Goal: Find specific page/section: Find specific page/section

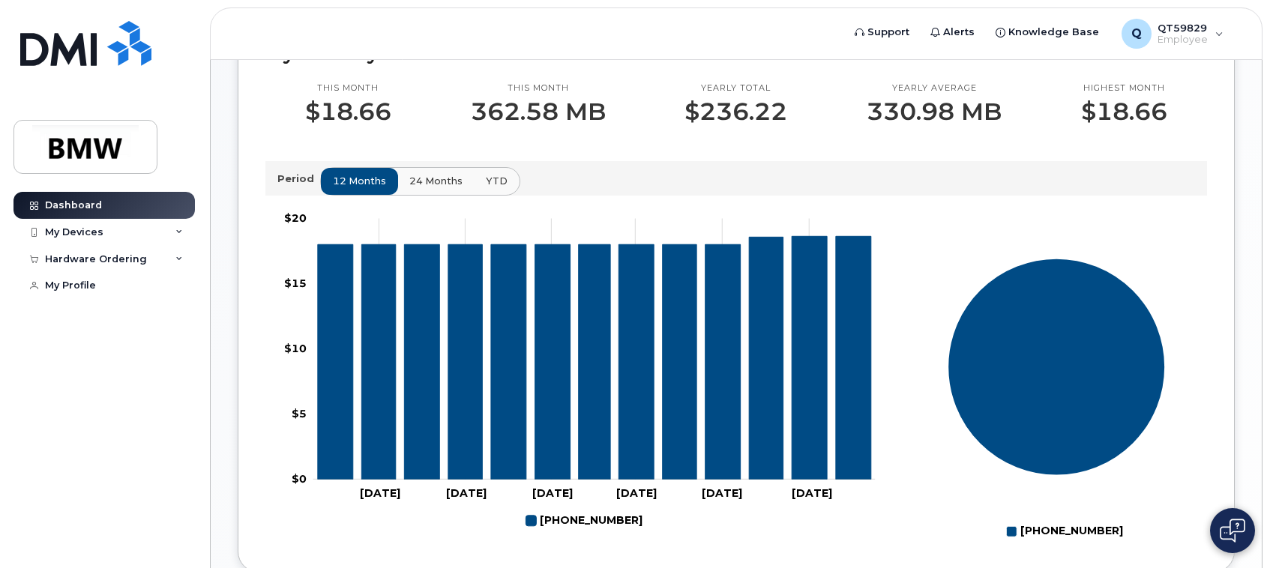
scroll to position [450, 0]
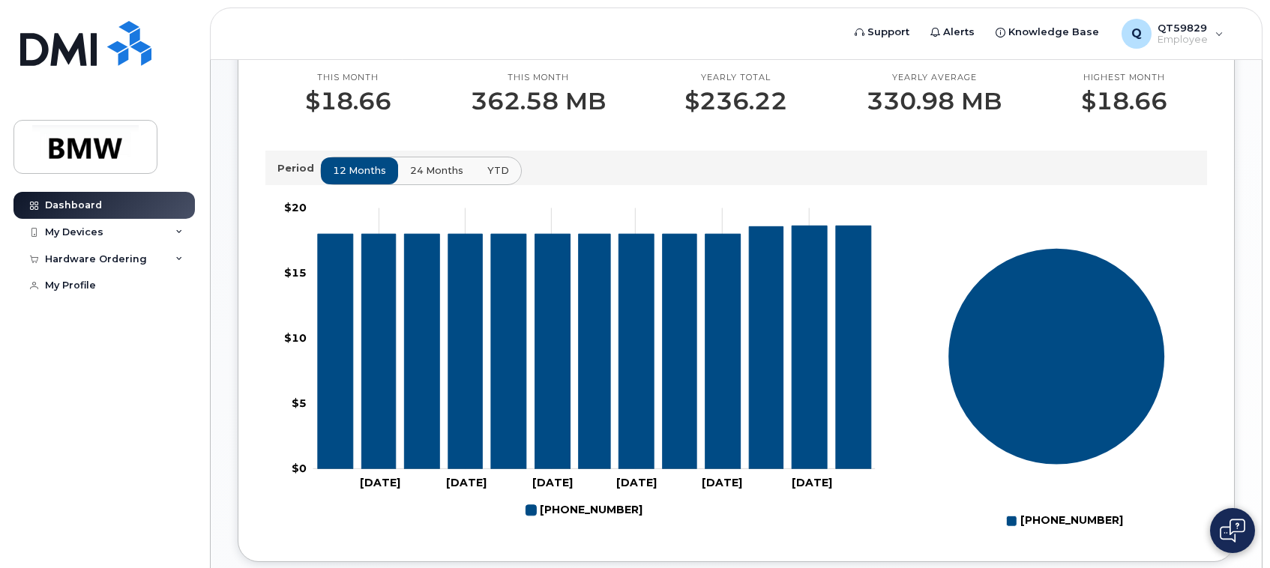
click at [433, 178] on span "24 months" at bounding box center [436, 170] width 53 height 14
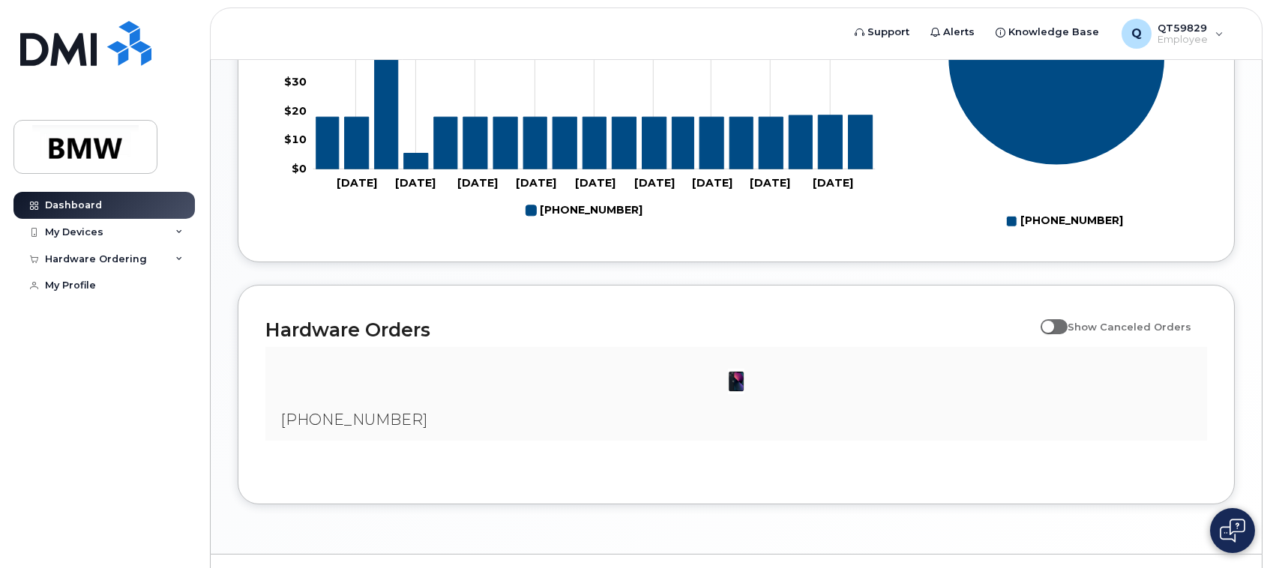
scroll to position [803, 0]
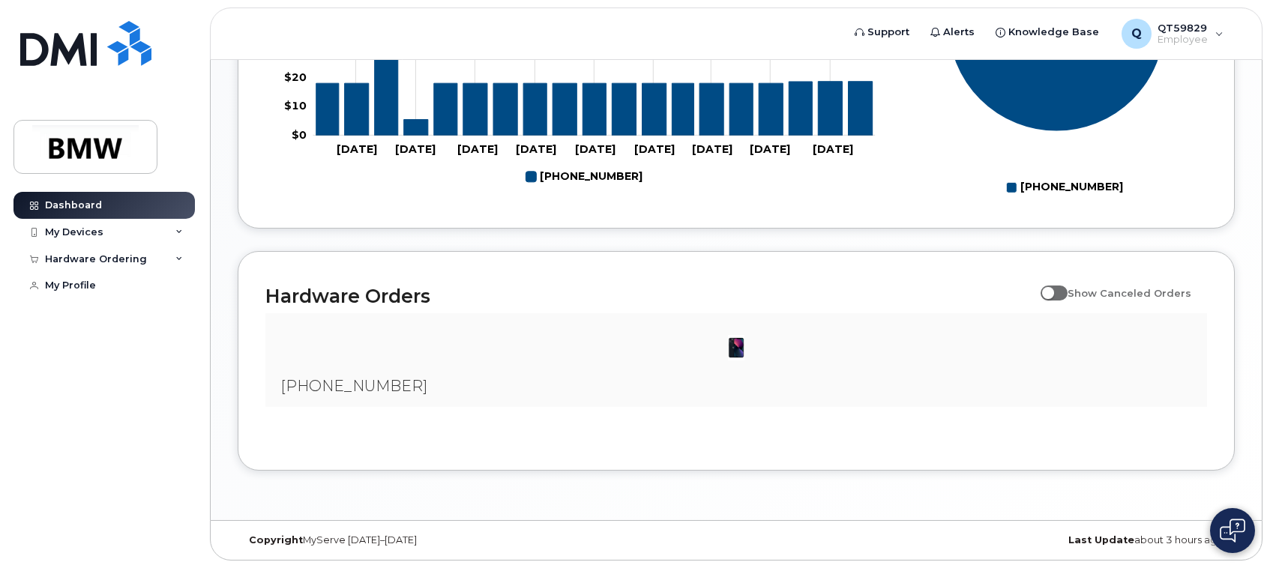
click at [736, 349] on img at bounding box center [736, 348] width 30 height 30
click at [373, 388] on span "[PHONE_NUMBER]" at bounding box center [353, 386] width 147 height 18
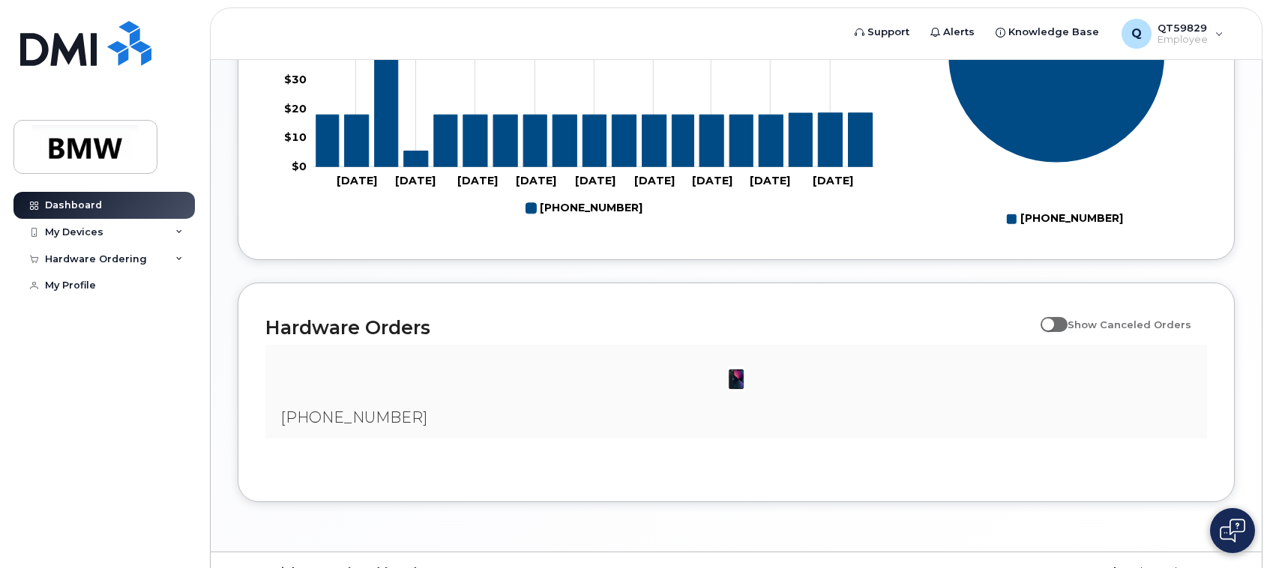
scroll to position [728, 0]
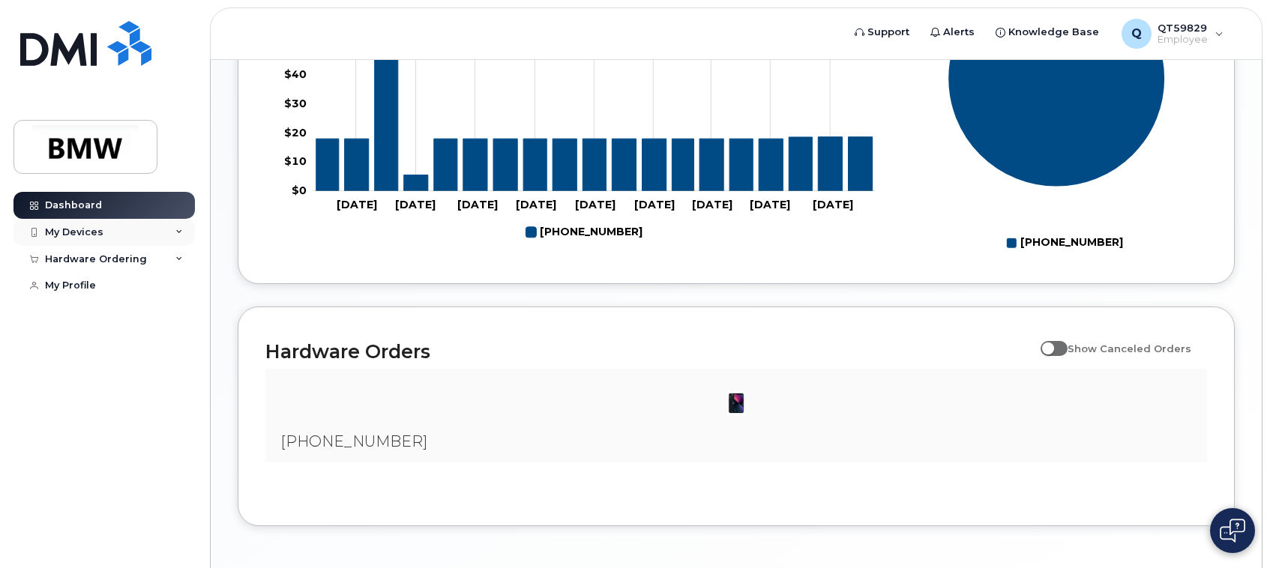
click at [162, 227] on div "My Devices" at bounding box center [103, 232] width 181 height 27
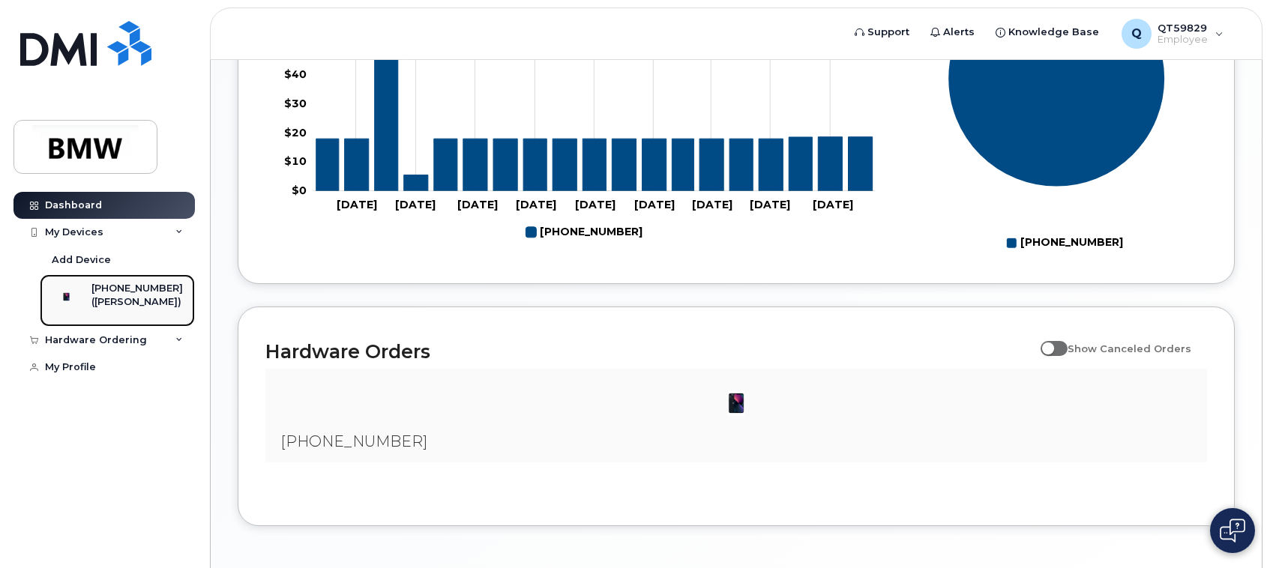
click at [166, 296] on div "([PERSON_NAME])" at bounding box center [136, 301] width 91 height 13
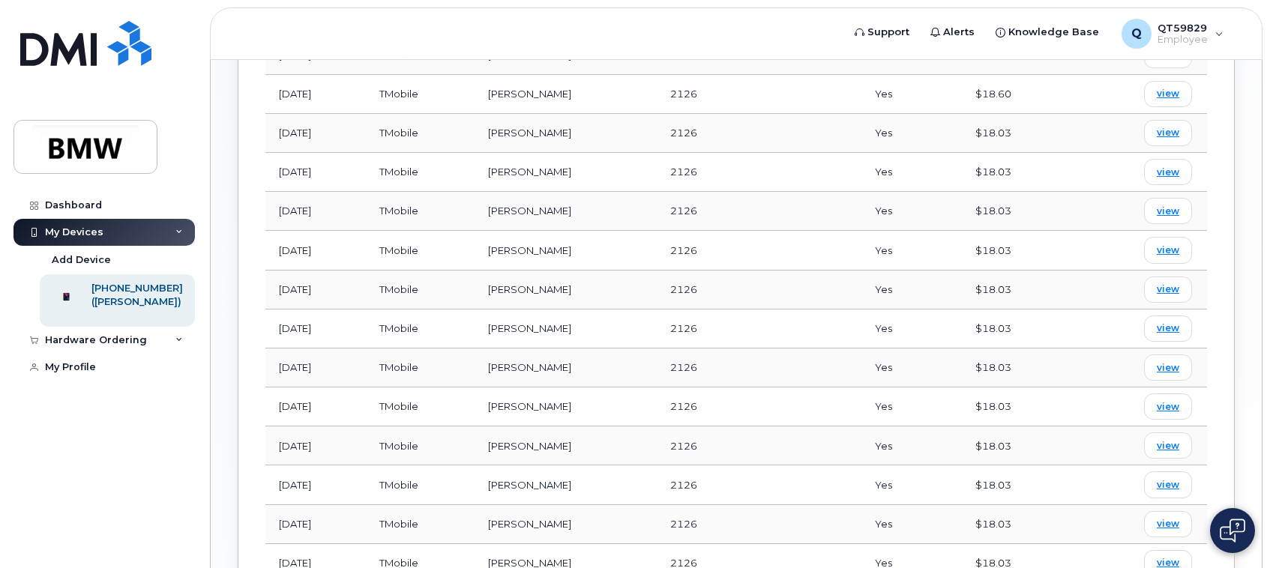
scroll to position [991, 0]
